Goal: Transaction & Acquisition: Purchase product/service

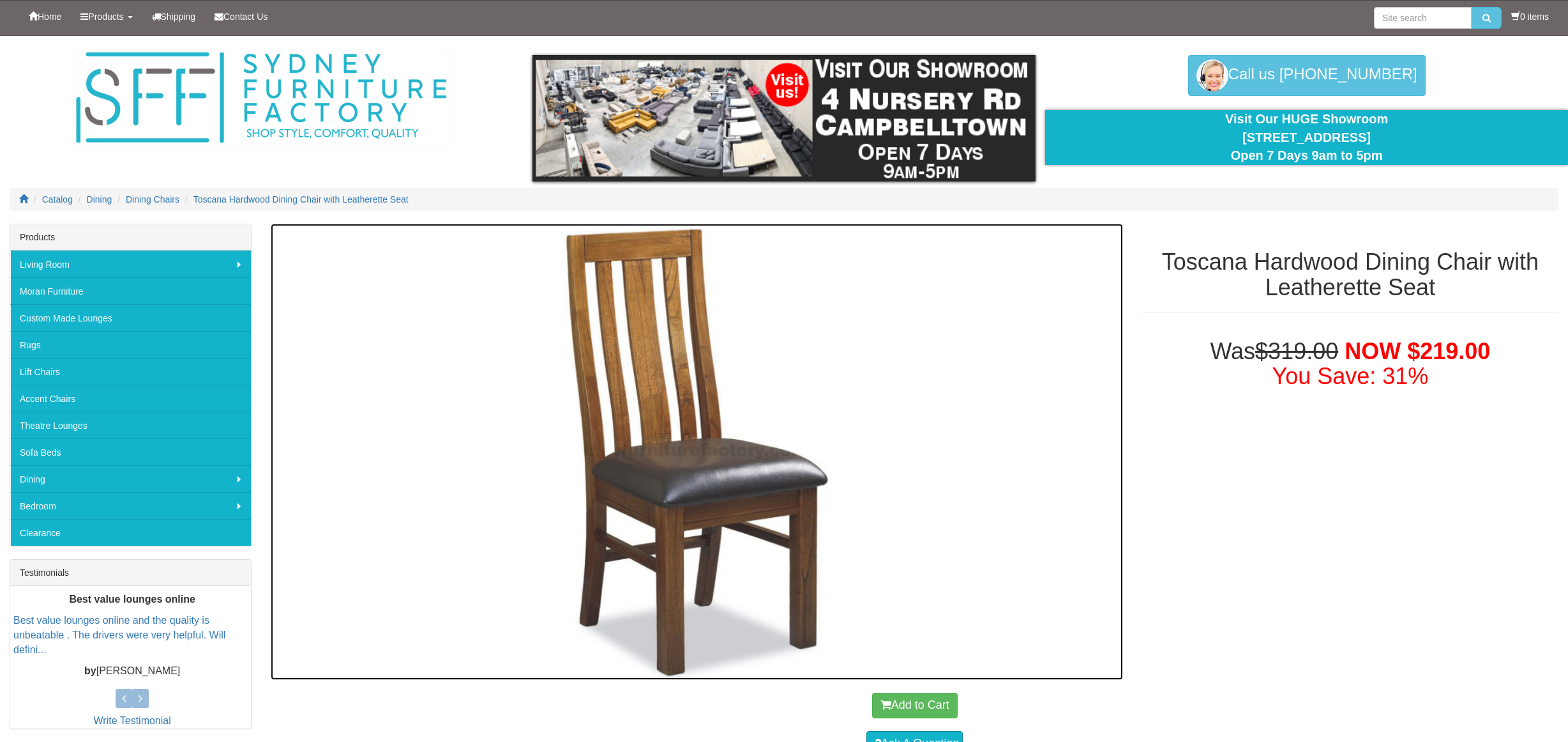
click at [672, 373] on img at bounding box center [696, 451] width 852 height 455
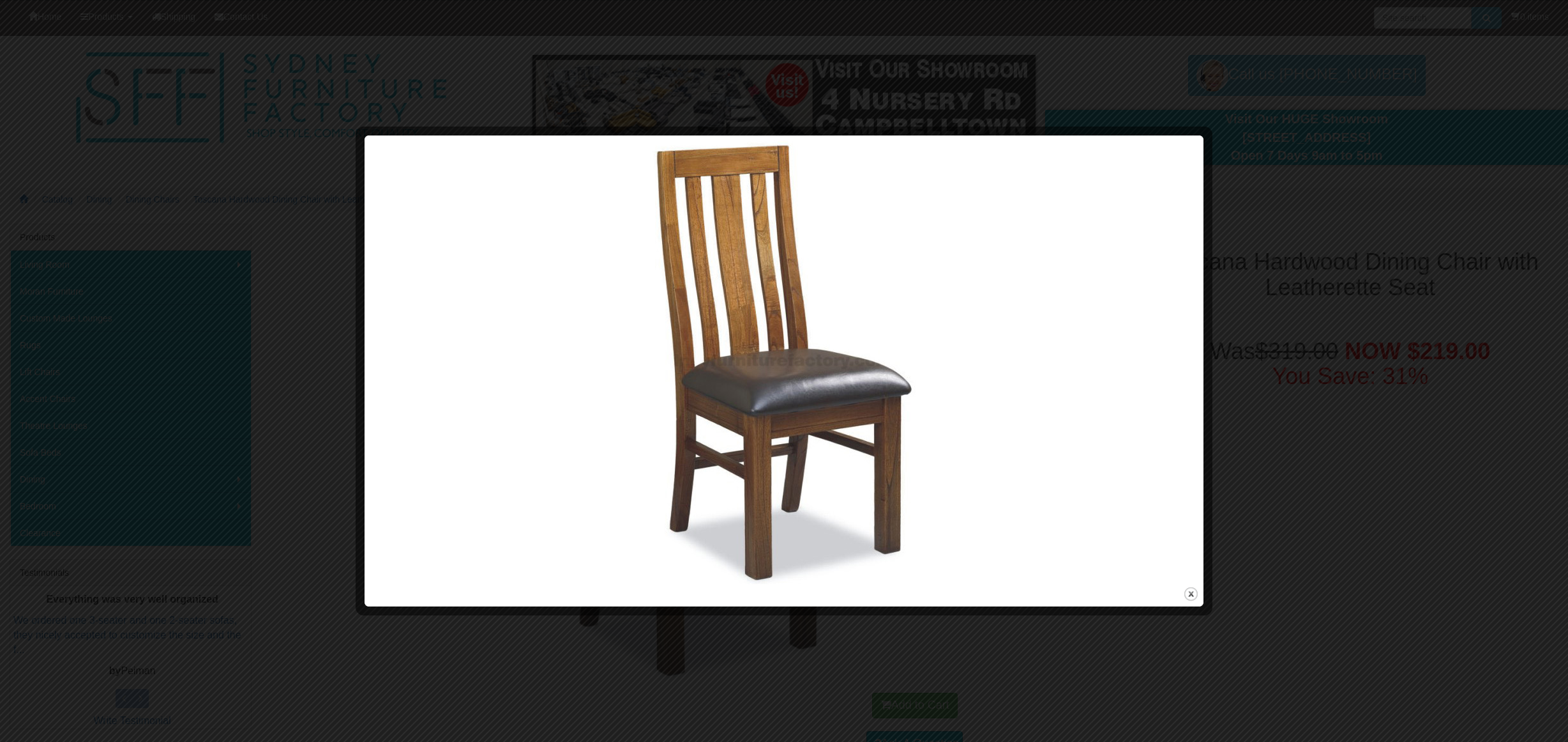
click at [771, 413] on img at bounding box center [784, 362] width 830 height 444
click at [1319, 178] on div at bounding box center [784, 371] width 1568 height 742
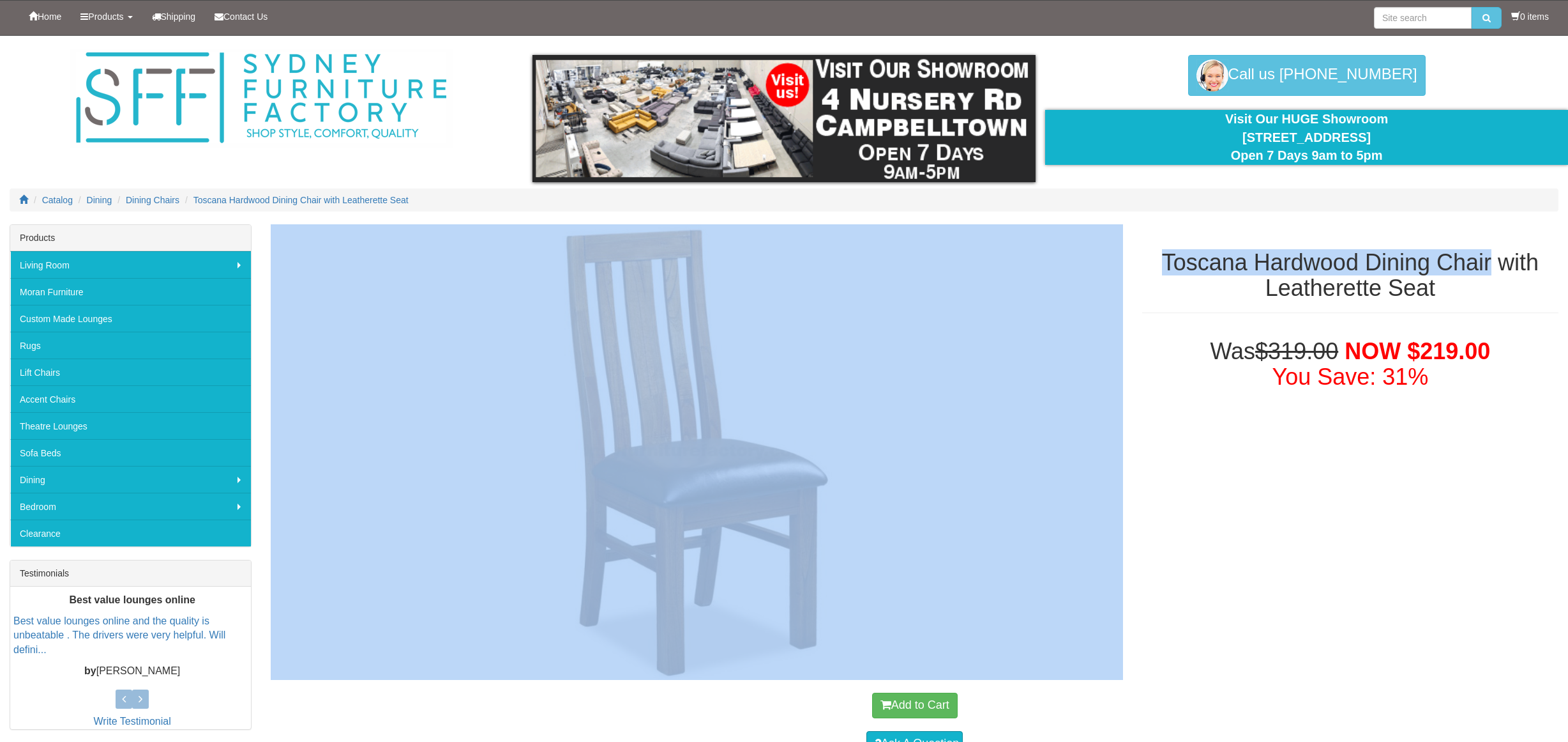
drag, startPoint x: 1494, startPoint y: 261, endPoint x: 1199, endPoint y: 261, distance: 295.0
click at [1126, 267] on div "Toscana Hardwood Dining Chair with Leatherette Seat Was $319.00 NOW $219.00 You…" at bounding box center [914, 576] width 1307 height 705
copy div "Toscana Hardwood Dining Chair"
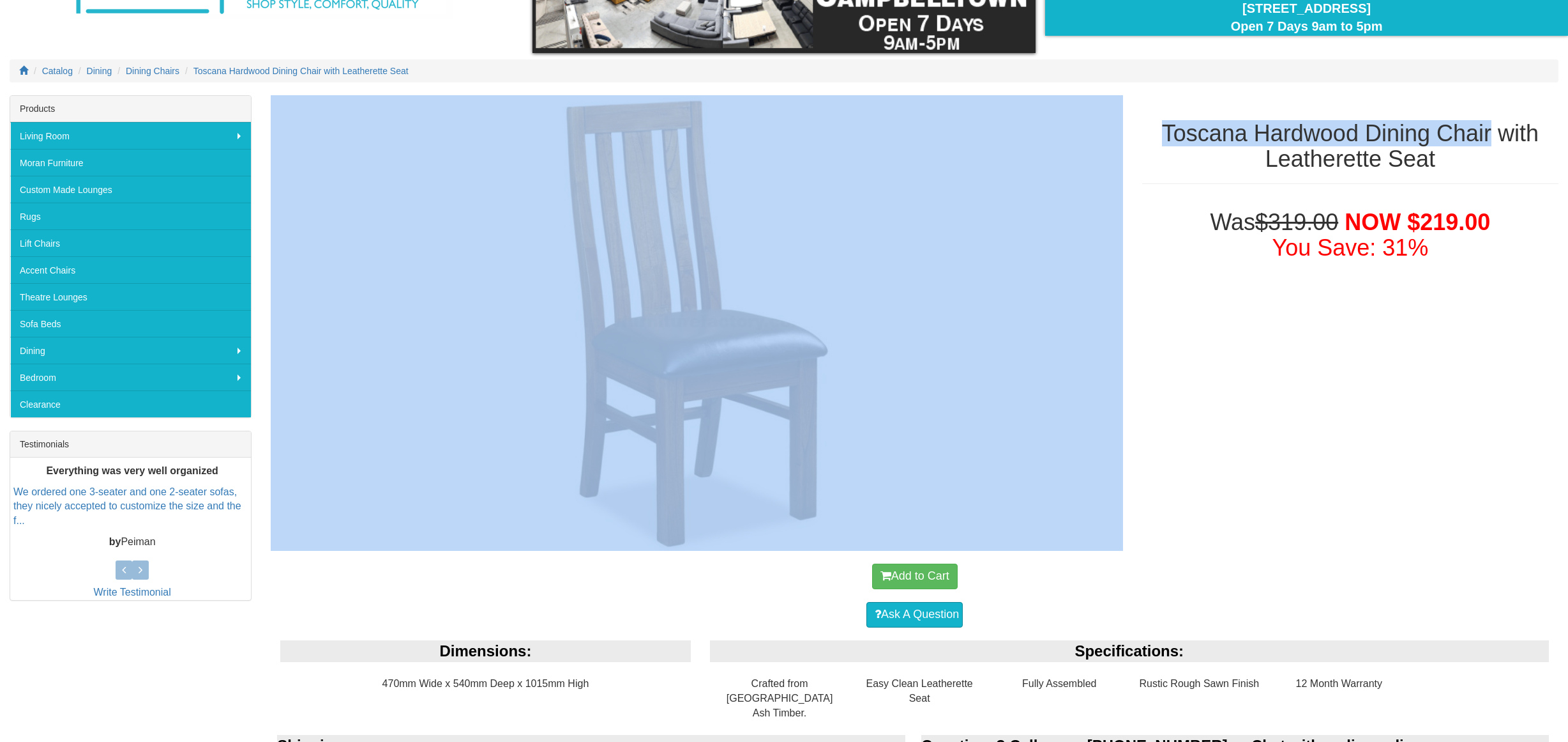
scroll to position [246, 0]
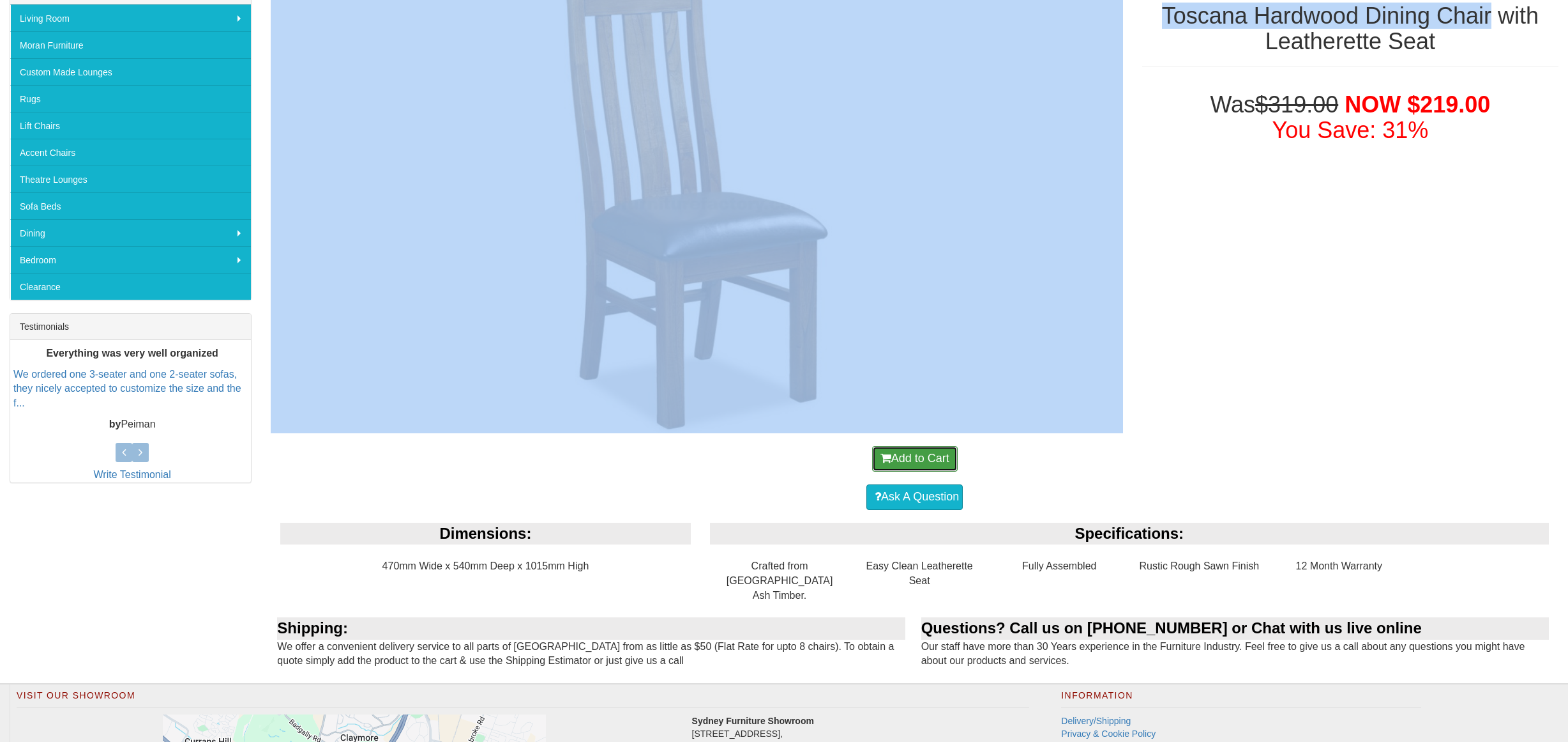
click at [934, 455] on button "Add to Cart" at bounding box center [914, 458] width 86 height 25
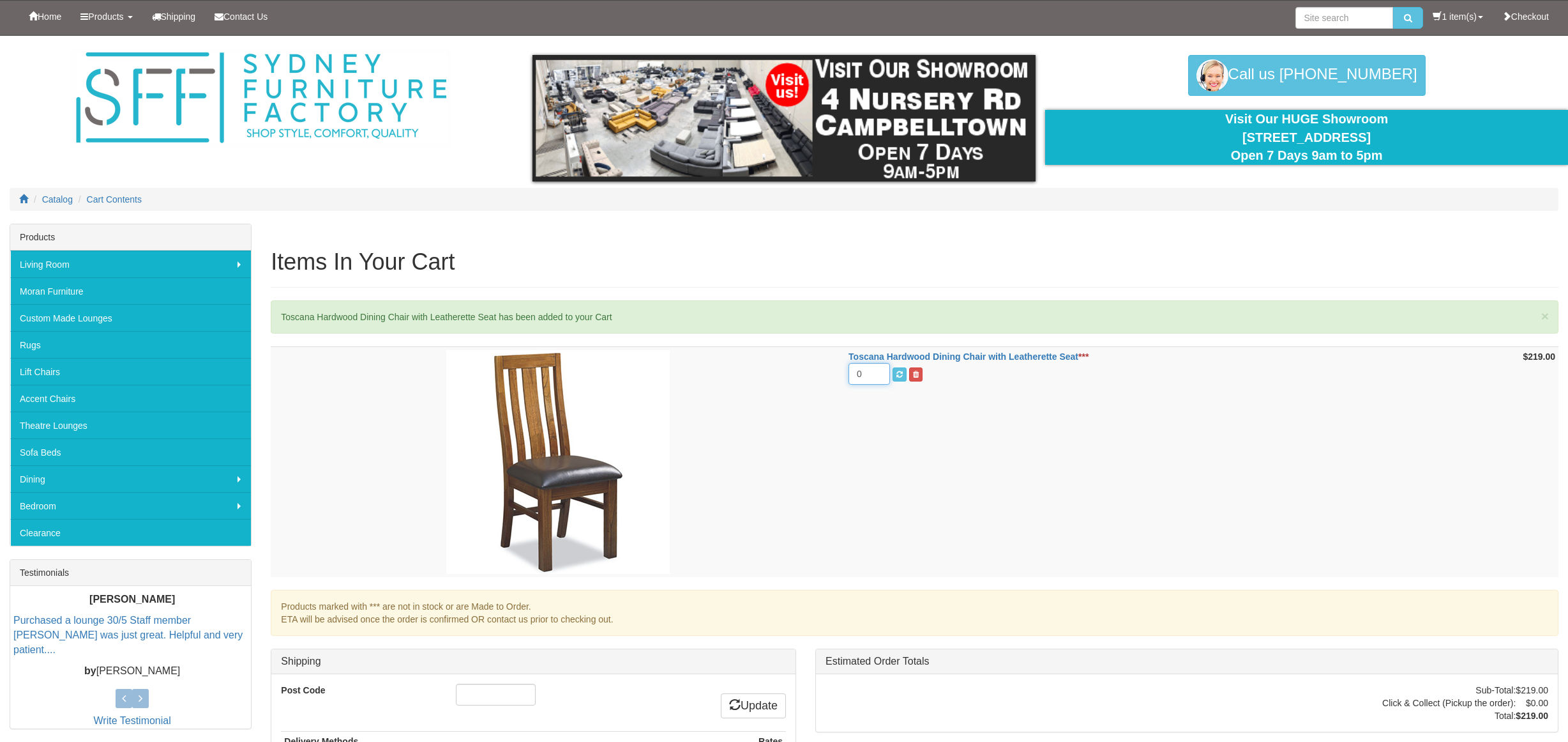
click at [873, 379] on input "0" at bounding box center [869, 373] width 42 height 22
click at [876, 372] on input "1" at bounding box center [869, 373] width 42 height 22
type input "2"
click at [876, 372] on input "2" at bounding box center [869, 373] width 42 height 22
click at [1067, 406] on td "Toscana Hardwood Dining Chair with Leatherette Seat *** 2" at bounding box center [1153, 462] width 616 height 230
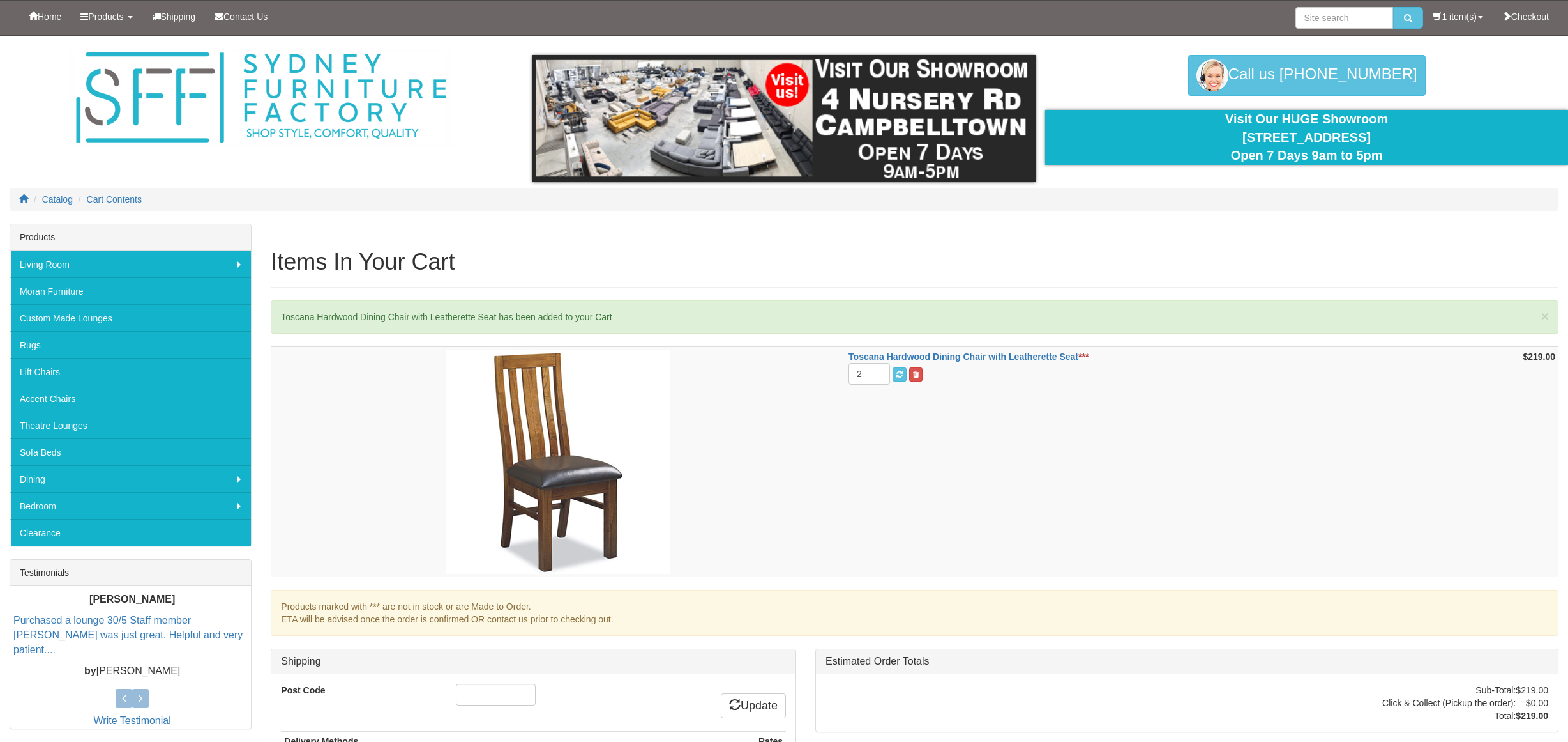
click at [1308, 464] on td "Toscana Hardwood Dining Chair with Leatherette Seat *** 2" at bounding box center [1153, 462] width 616 height 230
click at [1259, 498] on td "Toscana Hardwood Dining Chair with Leatherette Seat *** 2" at bounding box center [1153, 462] width 616 height 230
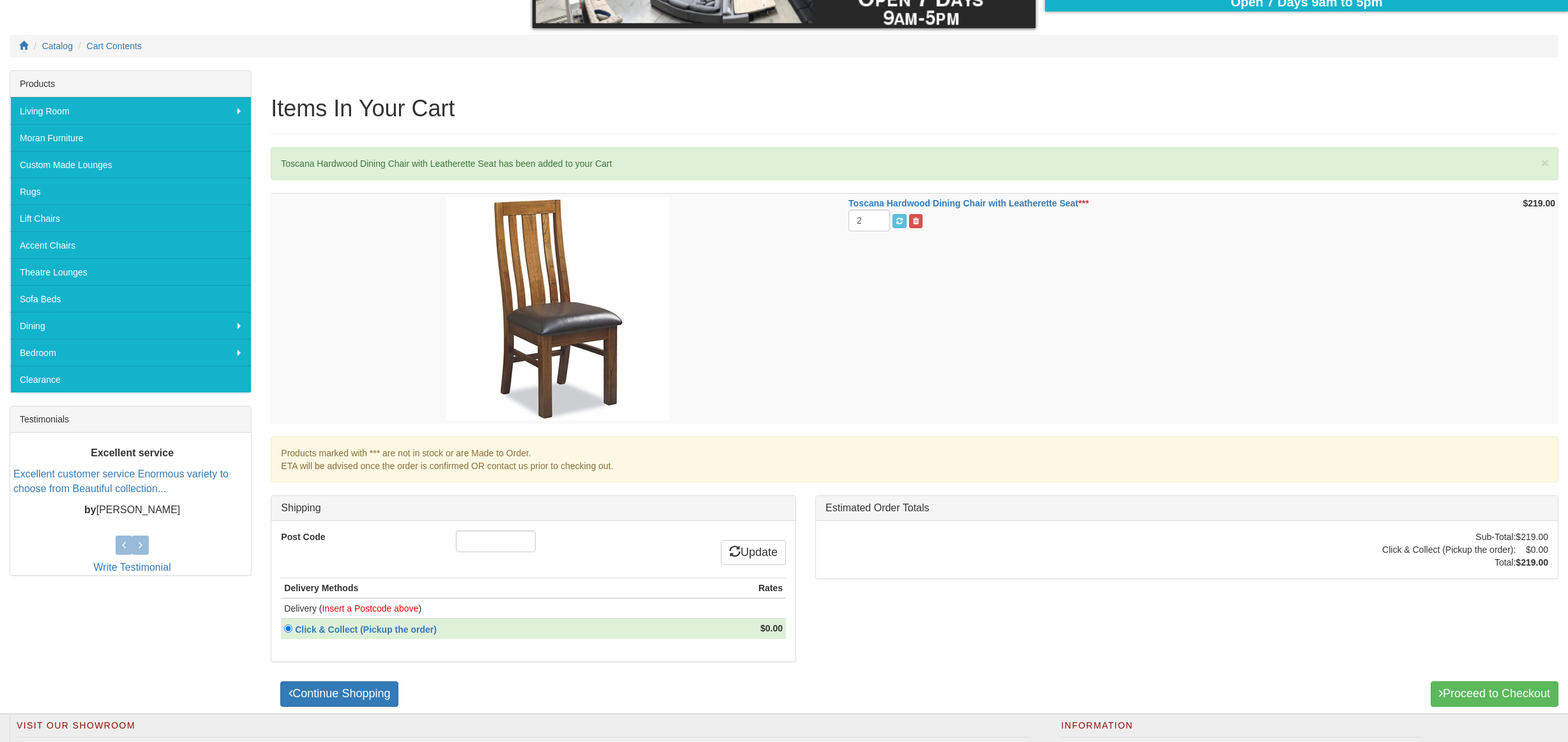
scroll to position [165, 0]
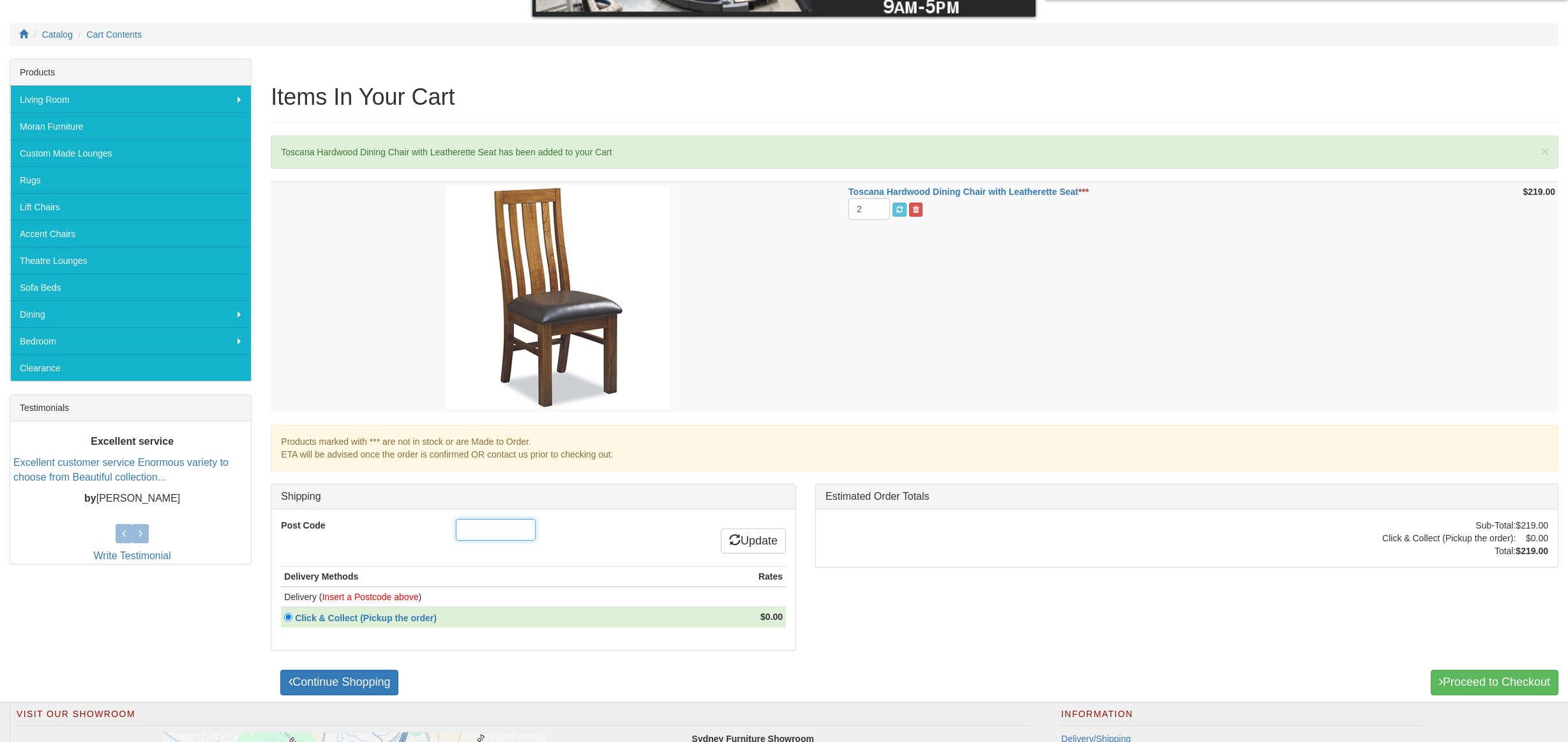
click at [492, 532] on input "Post Code" at bounding box center [495, 529] width 80 height 22
type input "2765"
click at [1199, 645] on div "Toscana Hardwood Dining Chair with Leatherette Seat *** 2 $219.00 Products mark…" at bounding box center [914, 441] width 1307 height 520
click at [773, 544] on link "Update" at bounding box center [753, 541] width 65 height 25
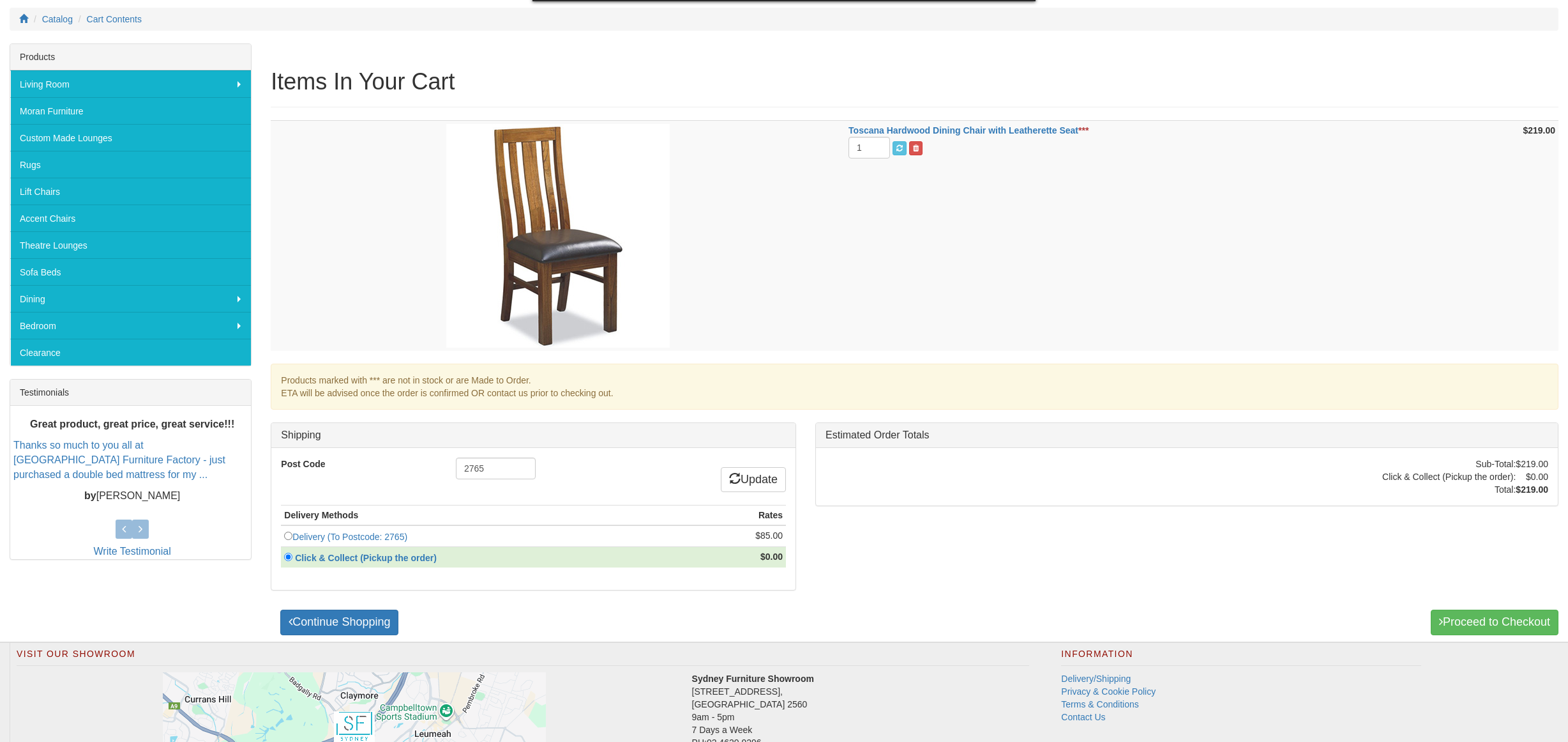
scroll to position [241, 0]
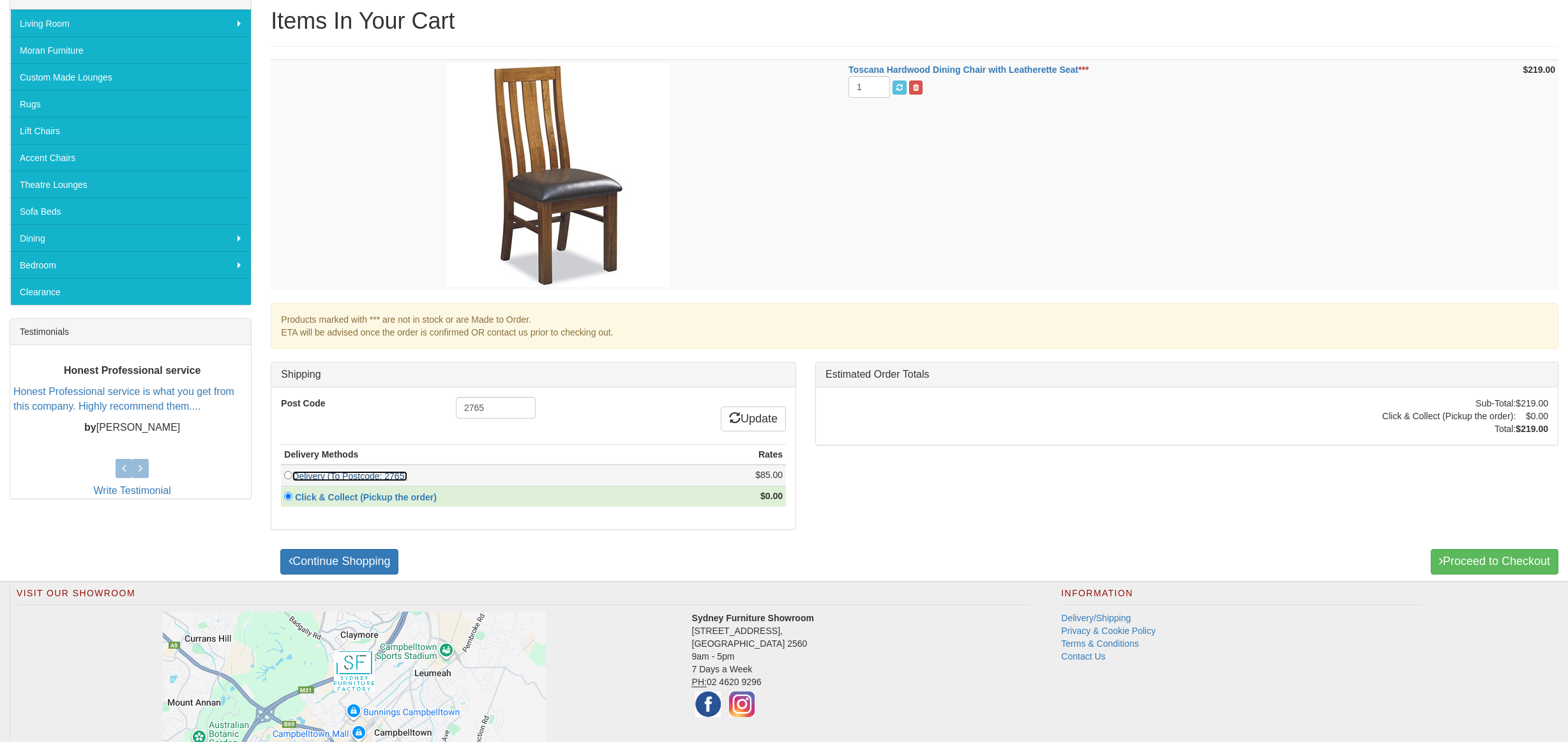
click at [317, 479] on link "Delivery (To Postcode: 2765)" at bounding box center [350, 476] width 115 height 10
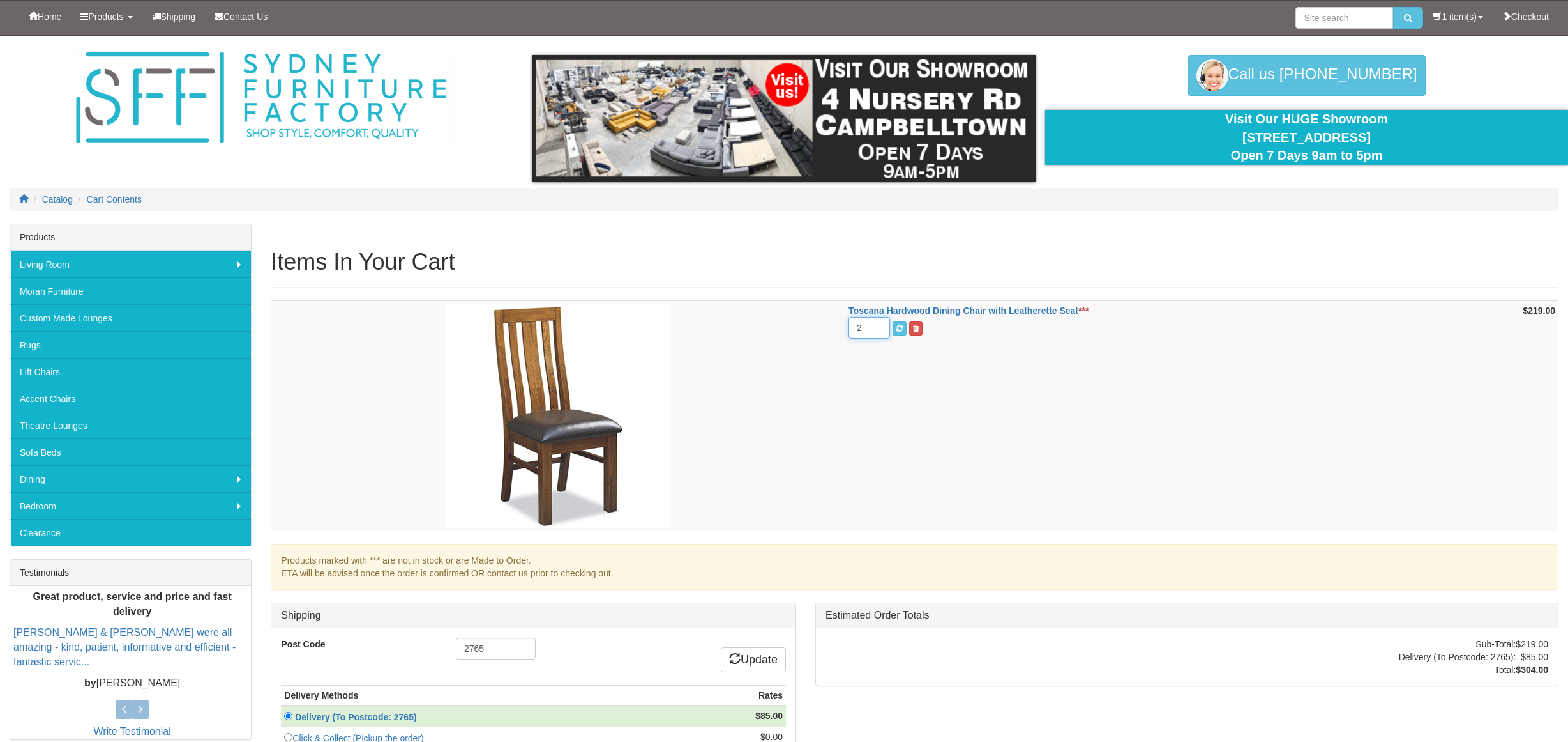
type input "2"
click at [875, 325] on input "2" at bounding box center [869, 328] width 42 height 22
click at [906, 433] on td "Toscana Hardwood Dining Chair with Leatherette Seat *** 2" at bounding box center [1153, 416] width 616 height 230
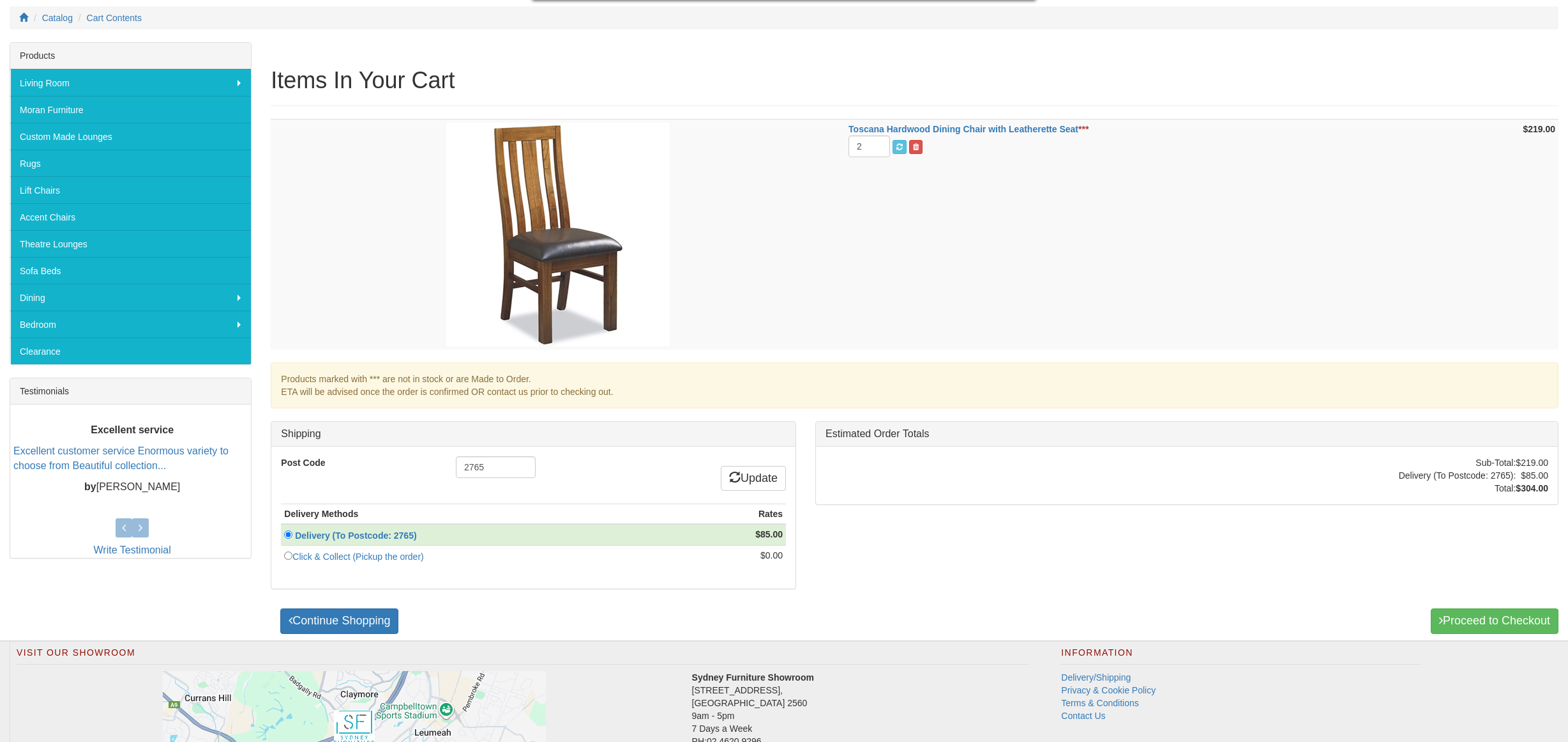
scroll to position [254, 0]
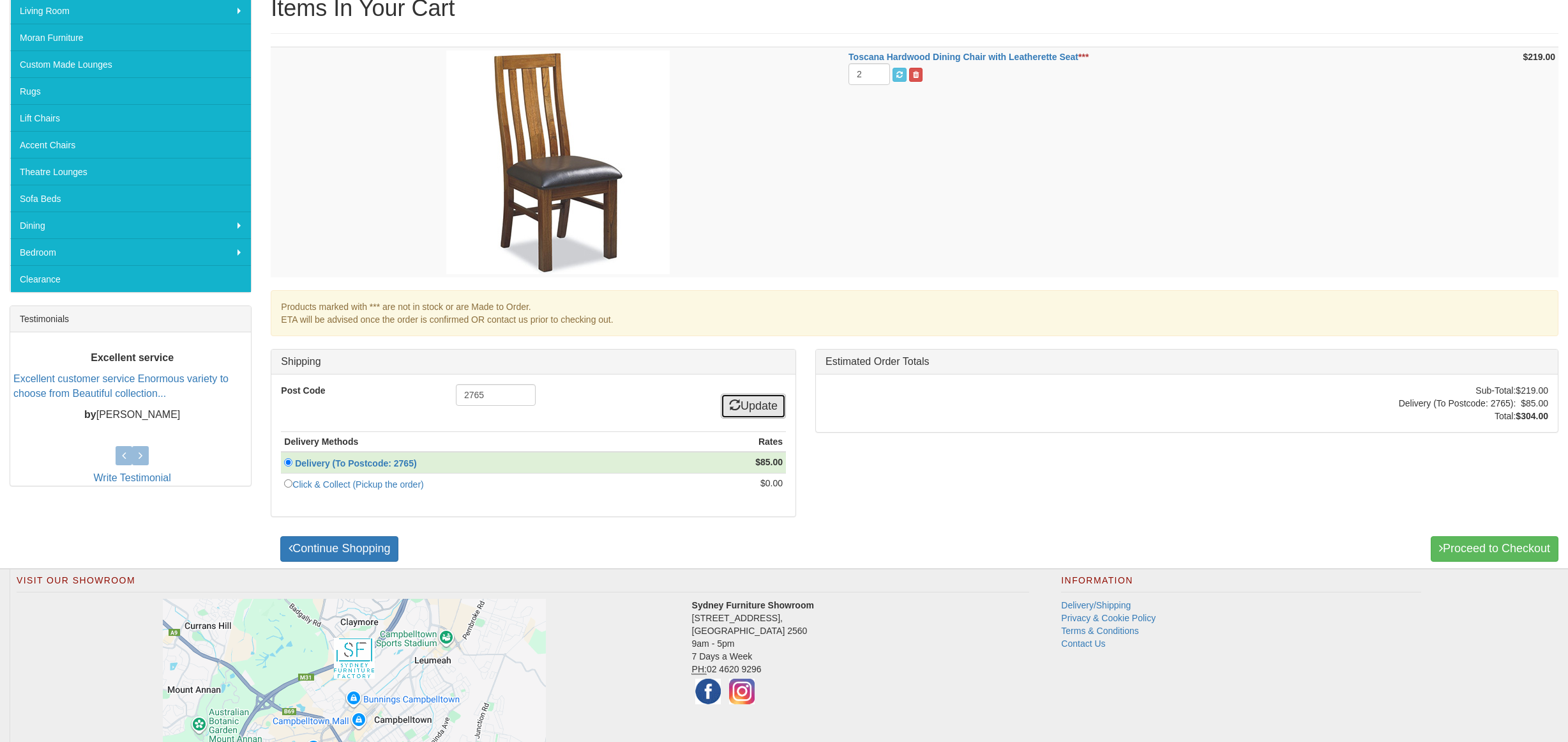
click at [742, 407] on link "Update" at bounding box center [753, 406] width 65 height 25
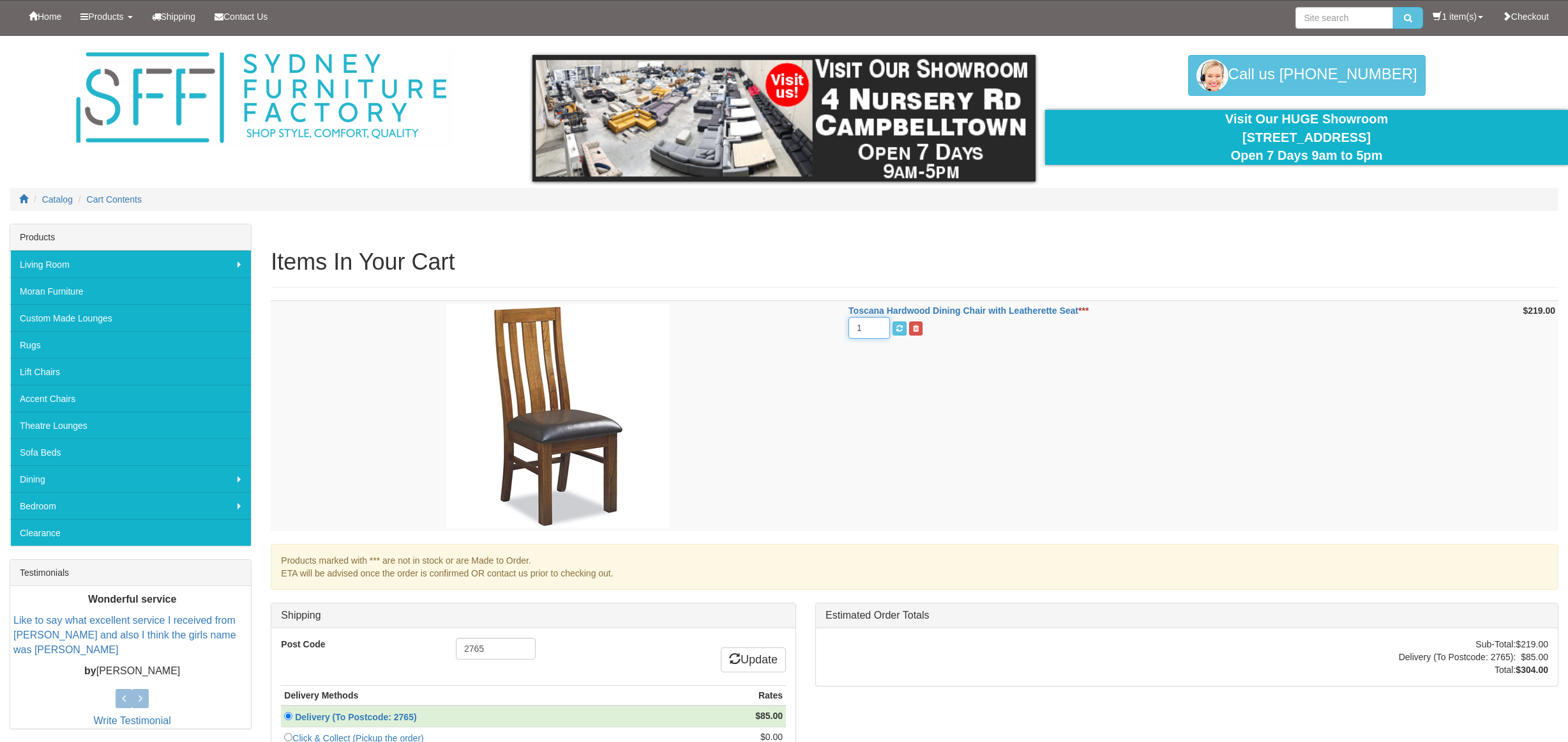
drag, startPoint x: 872, startPoint y: 333, endPoint x: 823, endPoint y: 329, distance: 49.2
click at [823, 329] on tr "Toscana Hardwood Dining Chair with Leatherette Seat *** 1 $219.00" at bounding box center [914, 416] width 1288 height 230
type input "2"
click at [897, 327] on span "submit" at bounding box center [899, 329] width 7 height 8
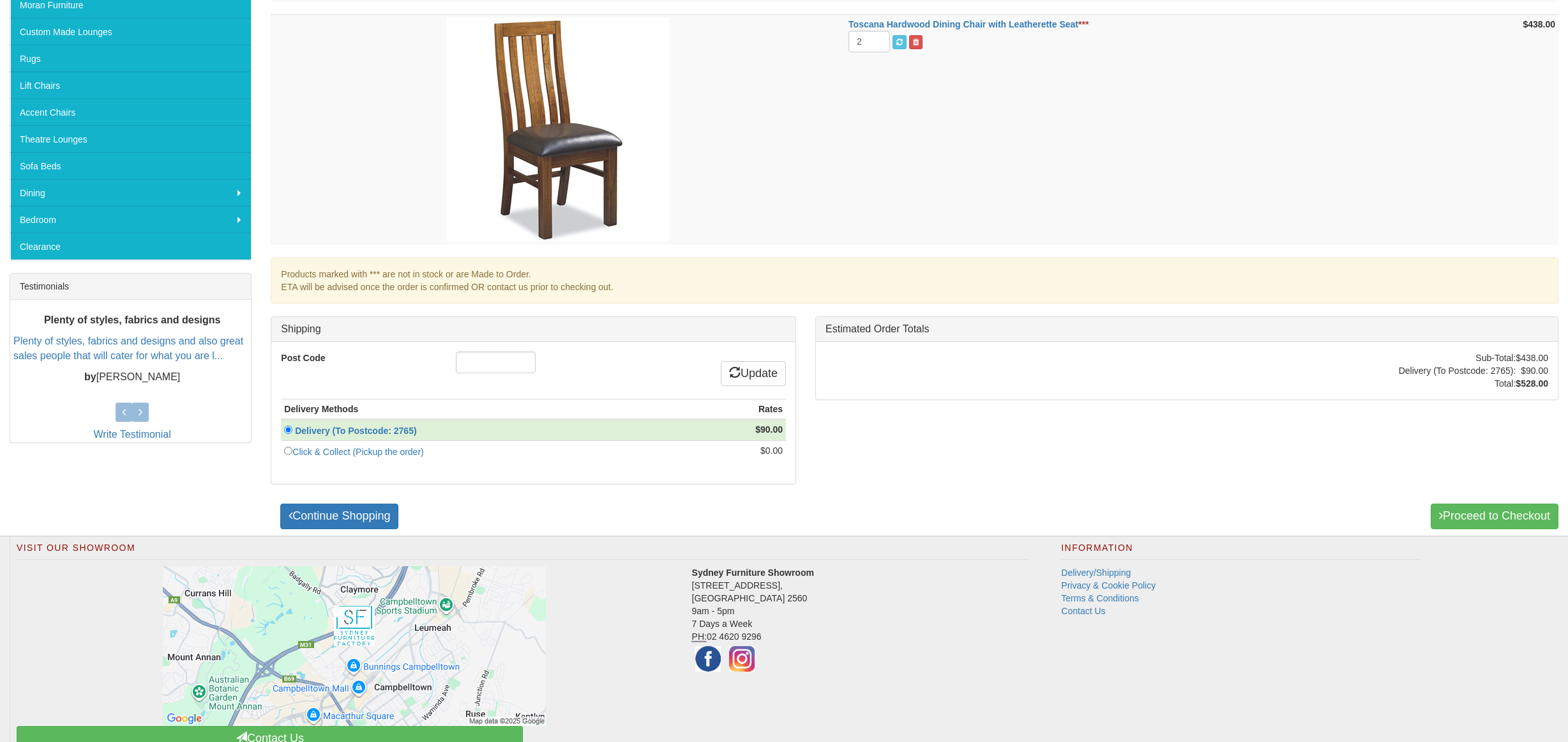
scroll to position [78, 0]
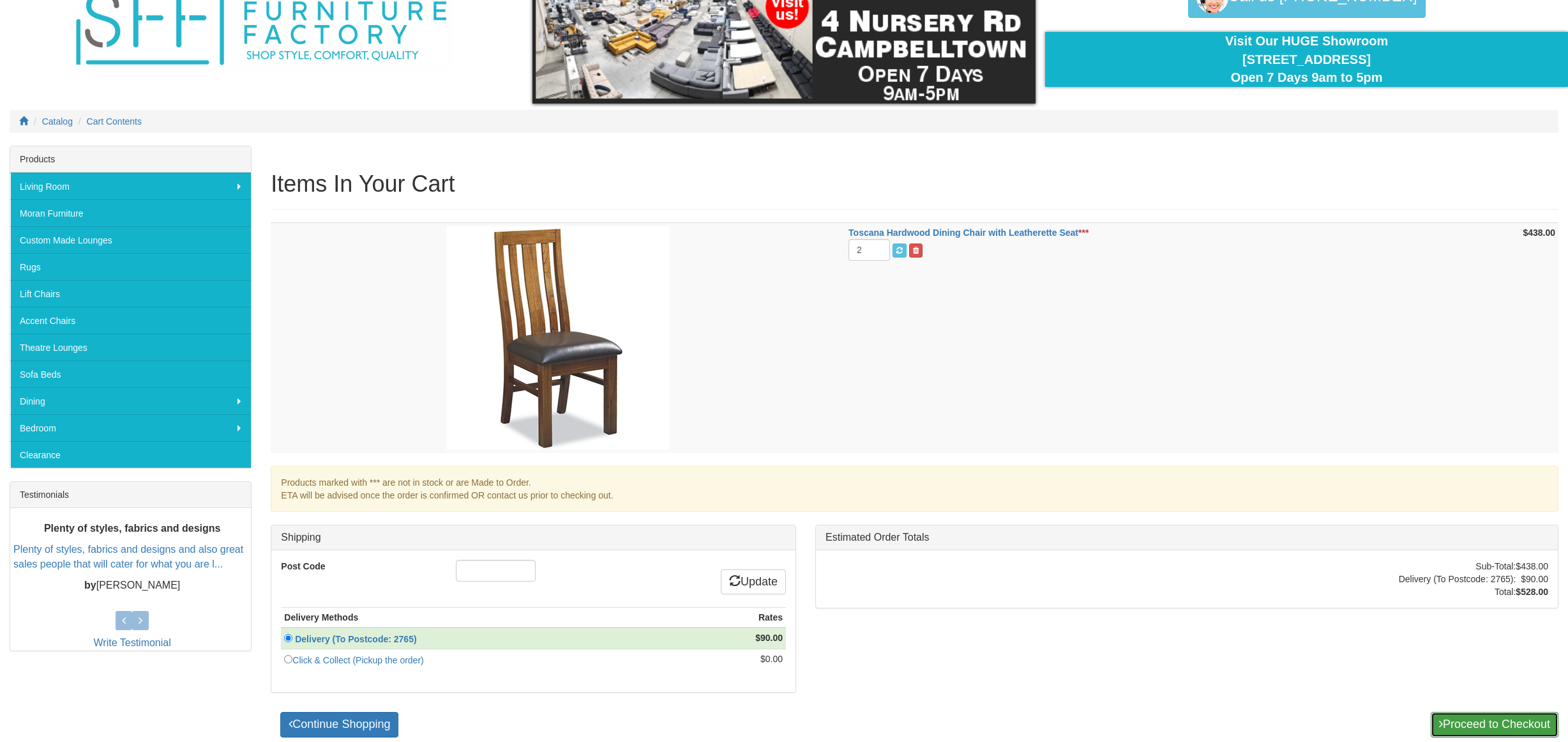
click at [1478, 727] on link "Proceed to Checkout" at bounding box center [1493, 724] width 127 height 25
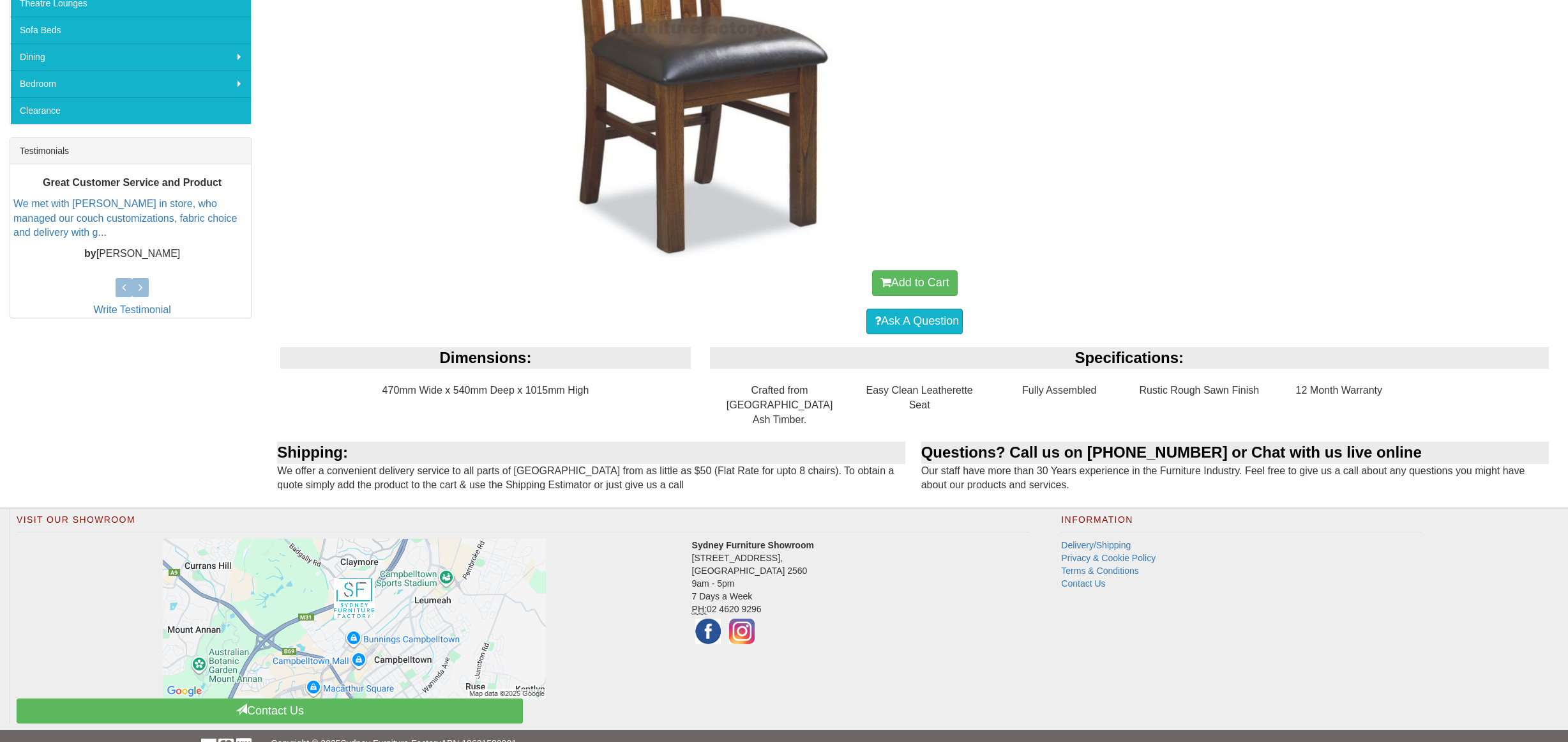
scroll to position [423, 0]
